Goal: Information Seeking & Learning: Learn about a topic

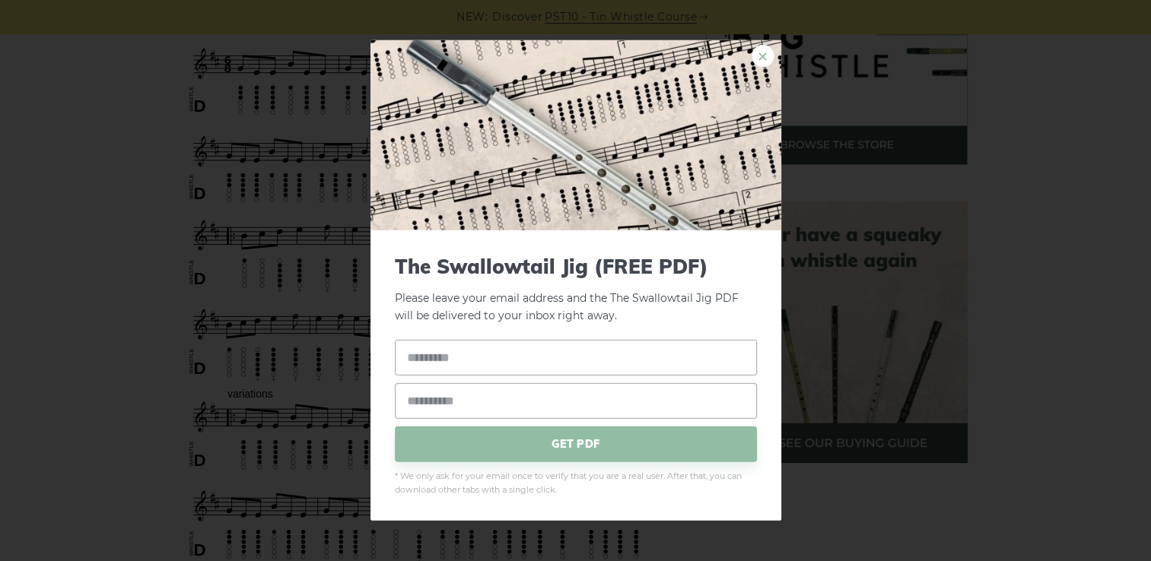
click at [762, 56] on link "×" at bounding box center [763, 56] width 23 height 23
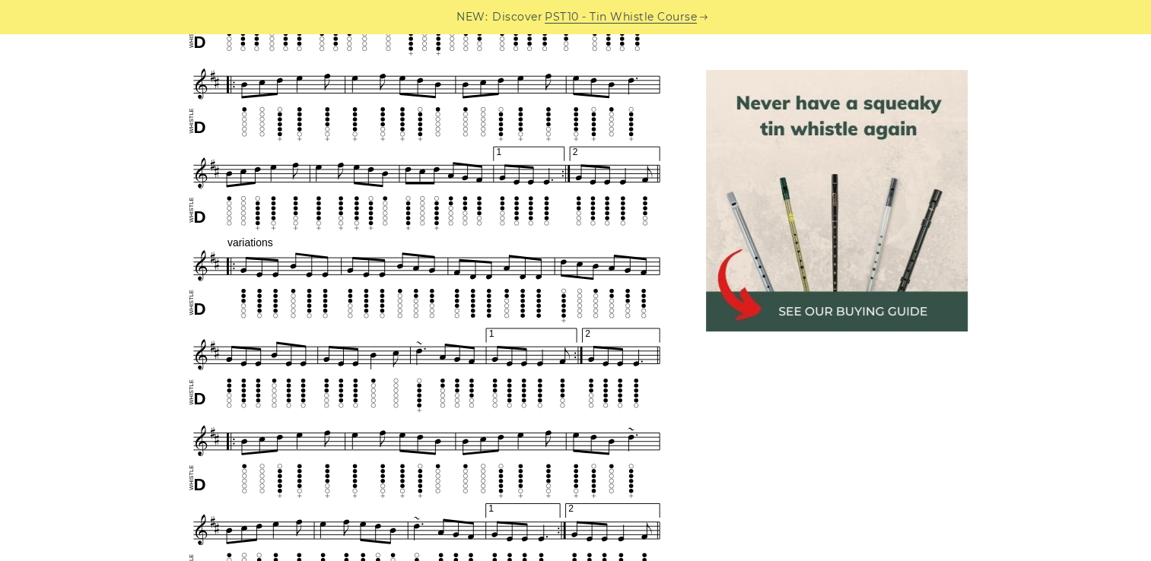
scroll to position [687, 0]
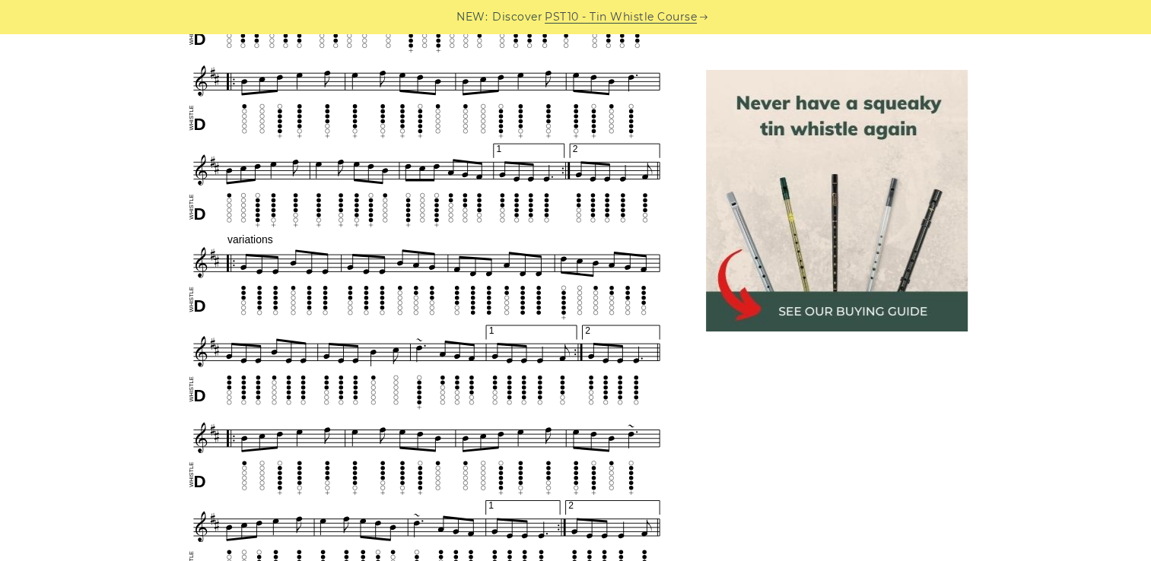
click at [710, 184] on img at bounding box center [837, 201] width 262 height 262
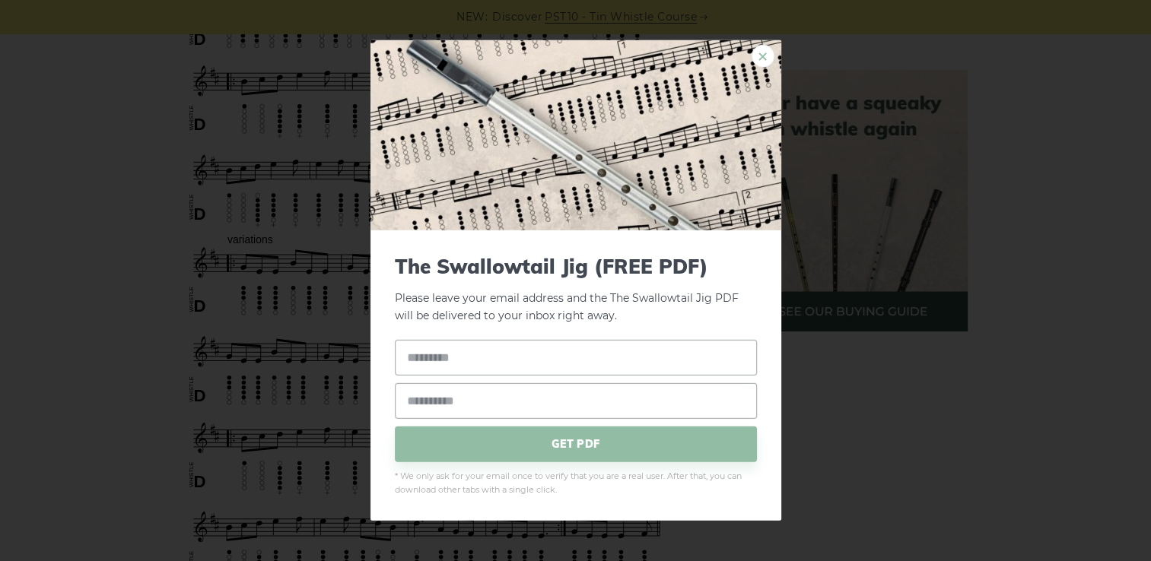
click at [773, 56] on link "×" at bounding box center [763, 56] width 23 height 23
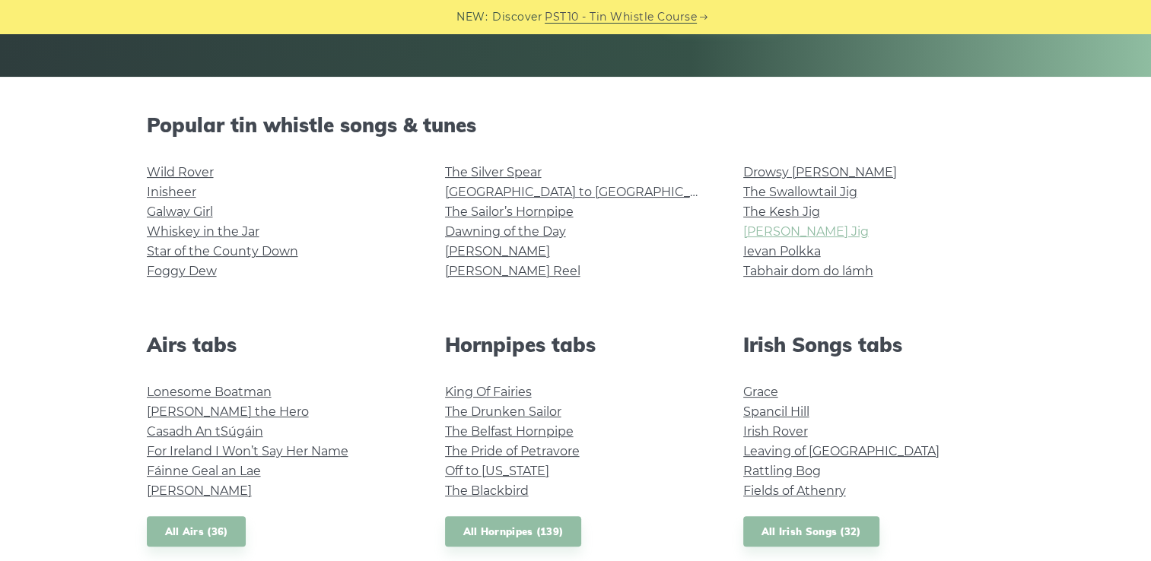
click at [796, 231] on link "[PERSON_NAME] Jig" at bounding box center [806, 231] width 126 height 14
click at [809, 209] on link "The Kesh Jig" at bounding box center [781, 212] width 77 height 14
click at [491, 271] on link "[PERSON_NAME] Reel" at bounding box center [512, 271] width 135 height 14
click at [485, 194] on link "Rocky Road to Dublin" at bounding box center [585, 192] width 281 height 14
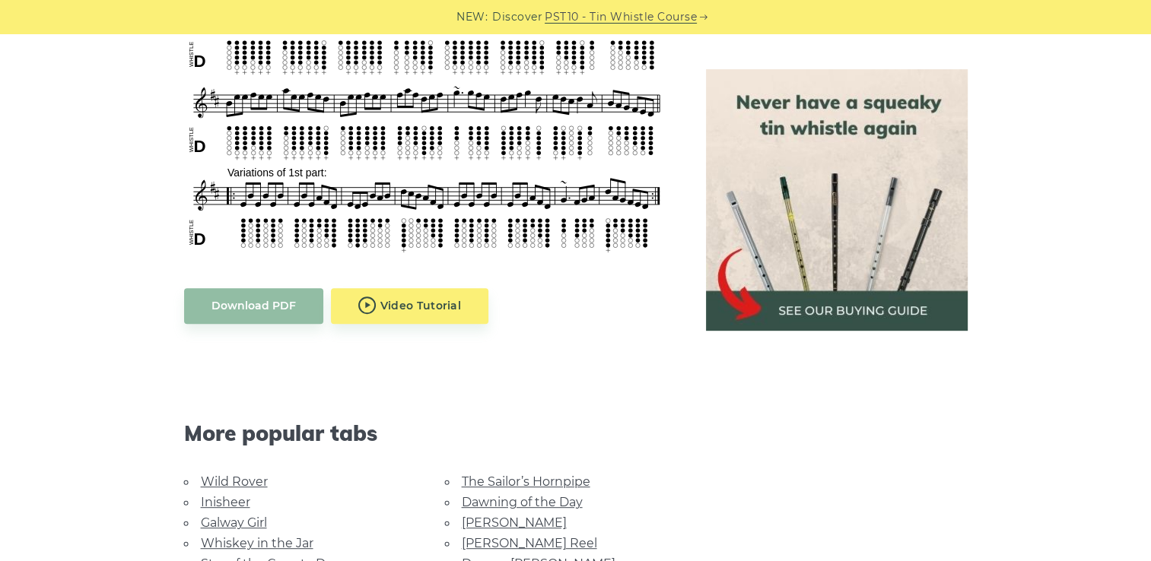
scroll to position [466, 0]
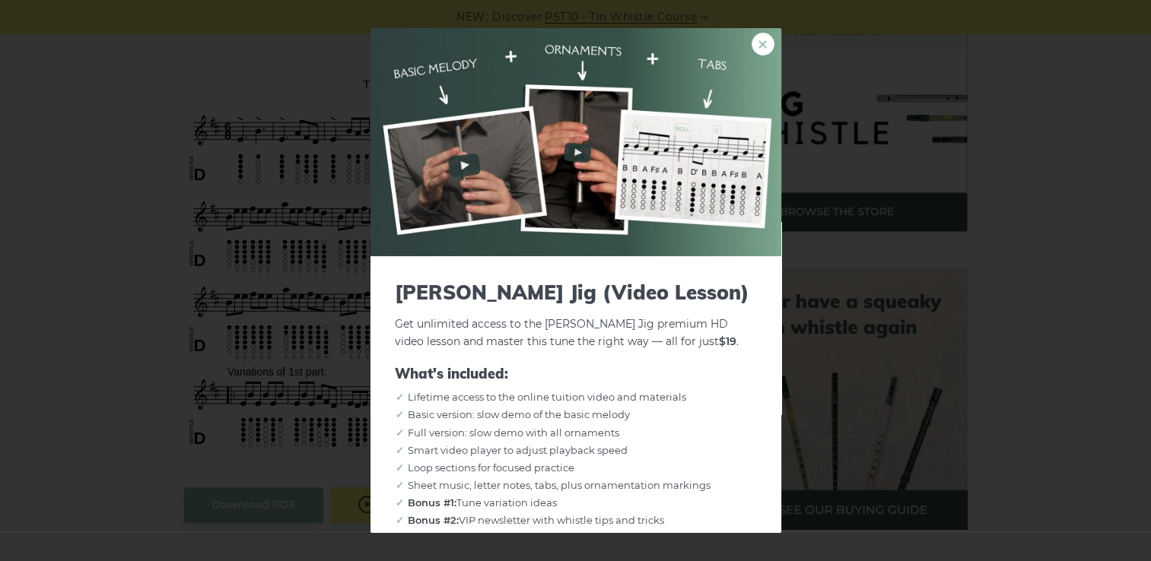
click at [752, 53] on link "×" at bounding box center [763, 44] width 23 height 23
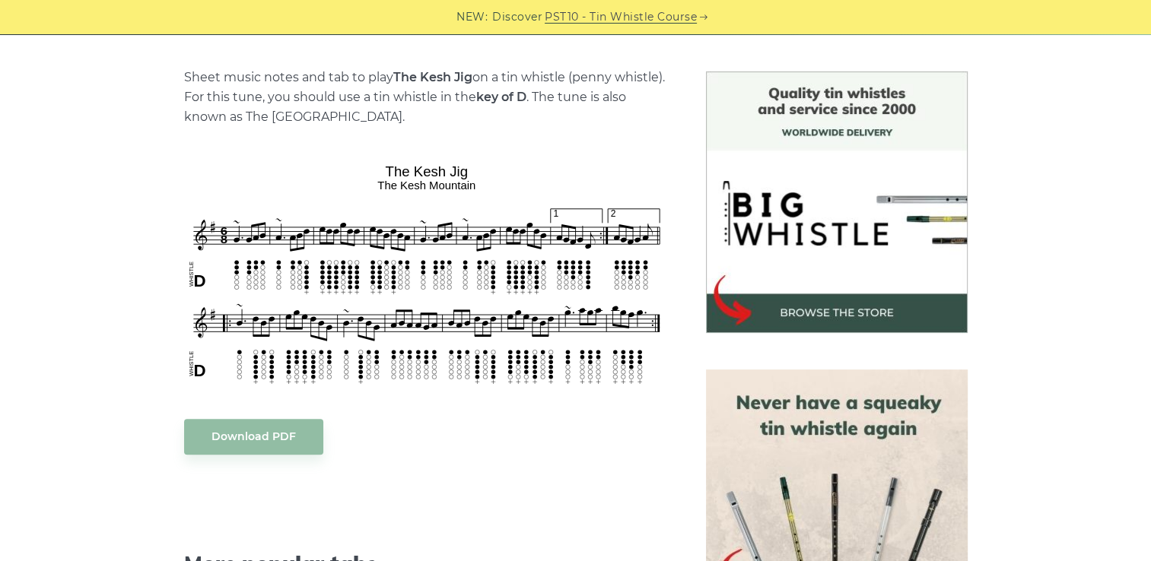
scroll to position [365, 0]
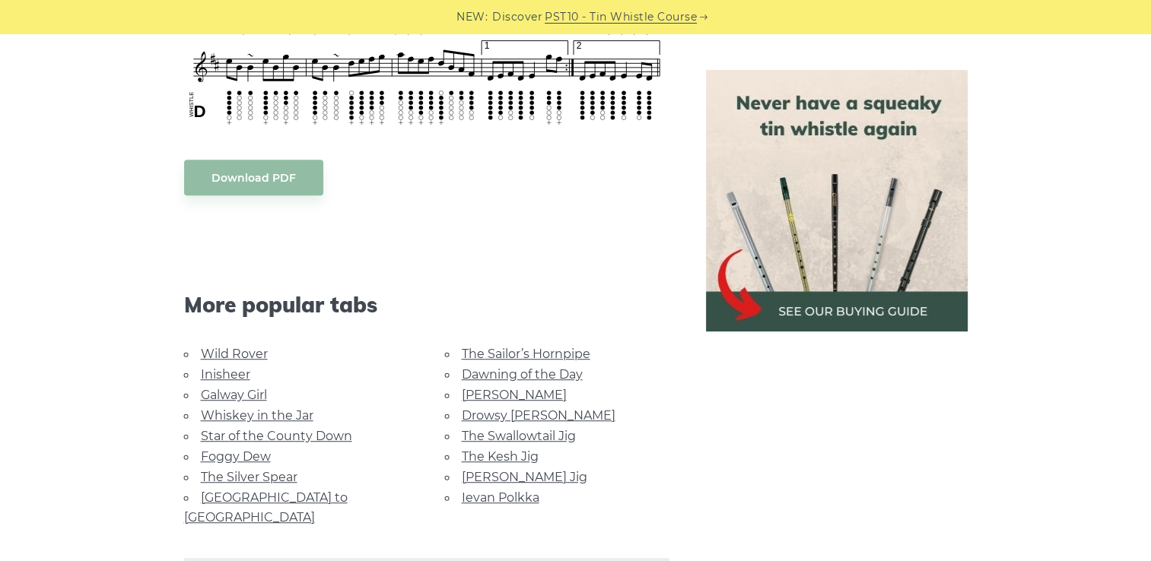
scroll to position [800, 0]
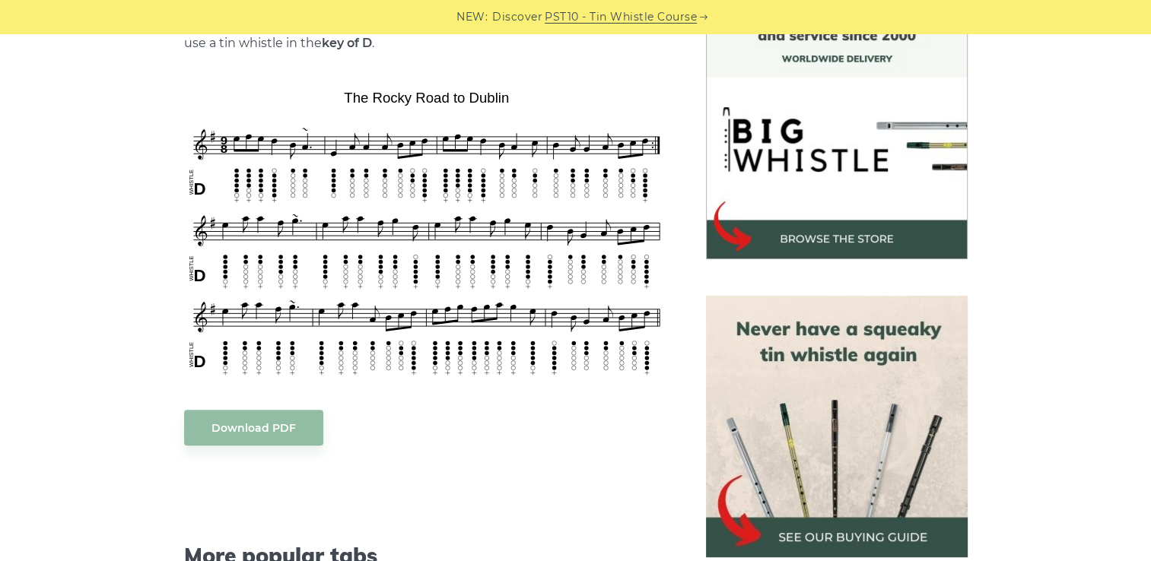
scroll to position [438, 0]
